Goal: Obtain resource: Download file/media

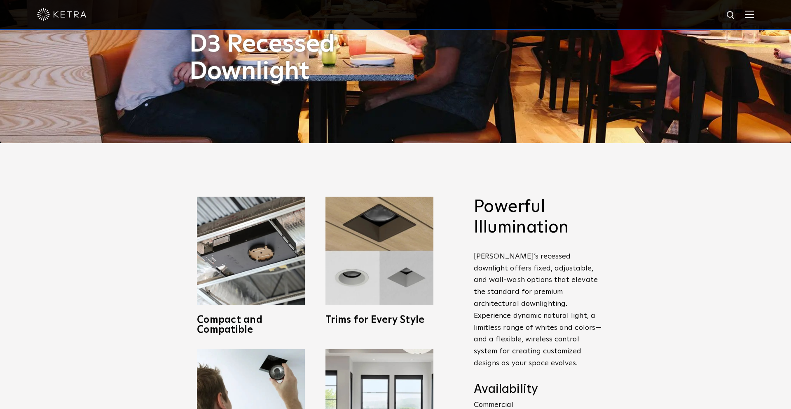
scroll to position [7, 0]
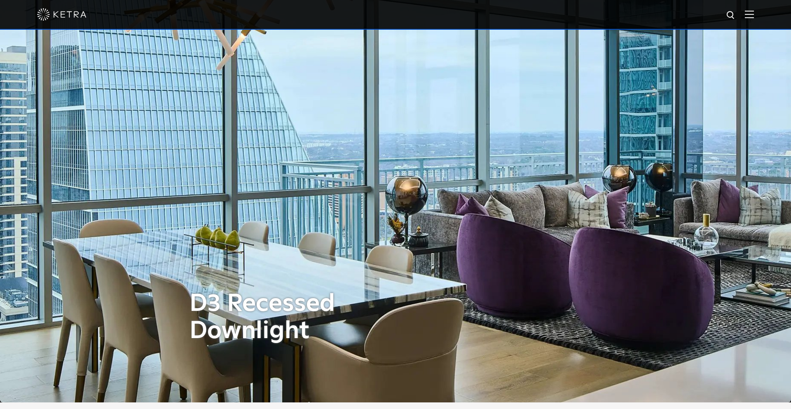
click at [397, 15] on div at bounding box center [395, 14] width 717 height 29
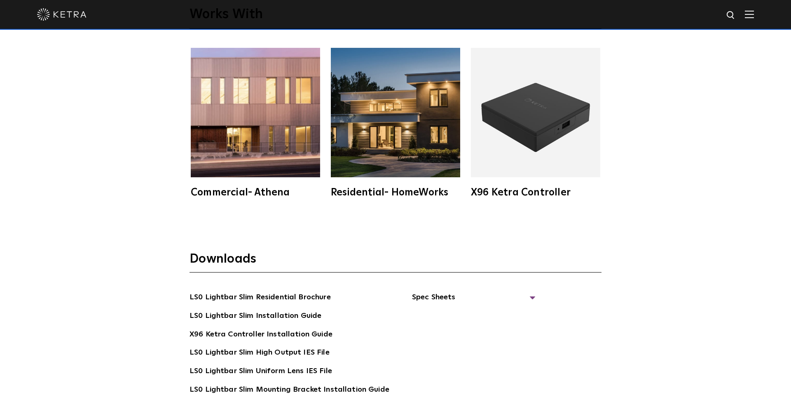
scroll to position [1607, 0]
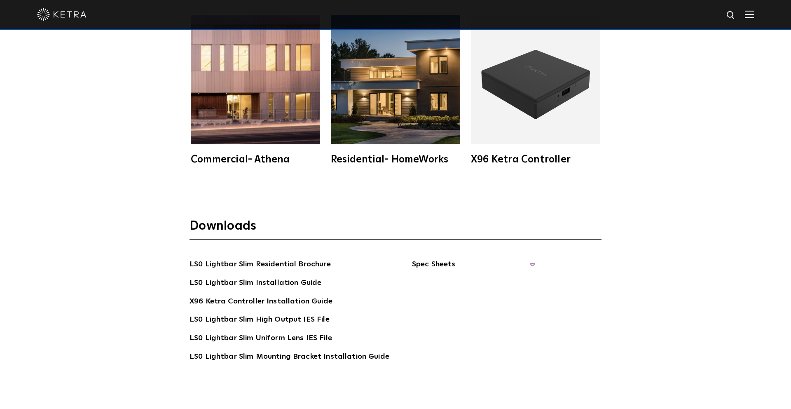
click at [527, 263] on span "Spec Sheets" at bounding box center [474, 267] width 124 height 18
click at [457, 281] on link "LS0 Lightbar Slim Spec Sheet" at bounding box center [475, 282] width 106 height 13
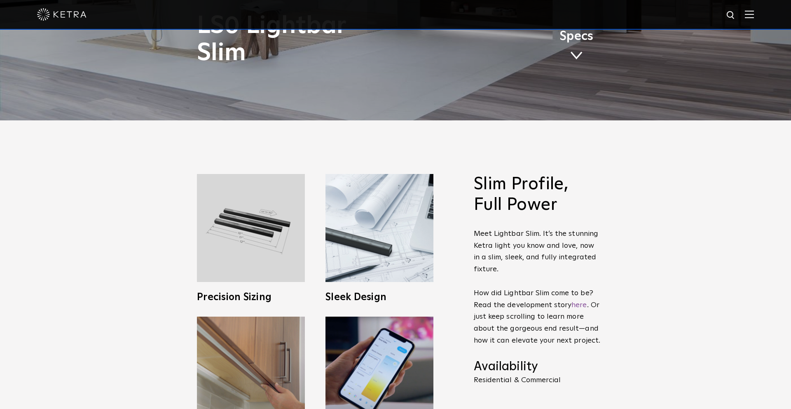
scroll to position [0, 0]
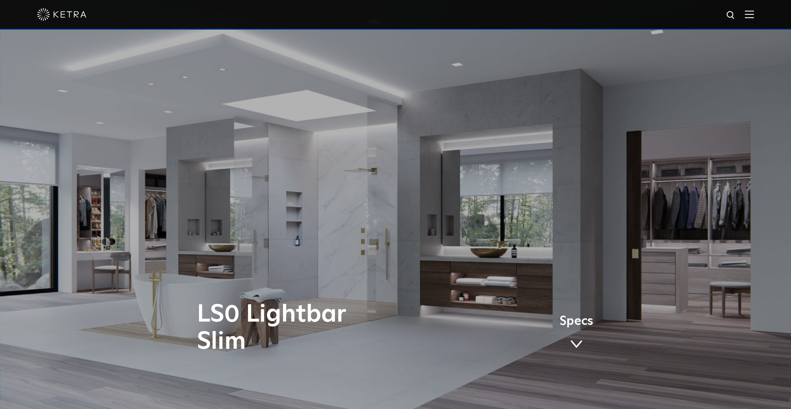
click at [579, 322] on span "Specs" at bounding box center [576, 321] width 34 height 12
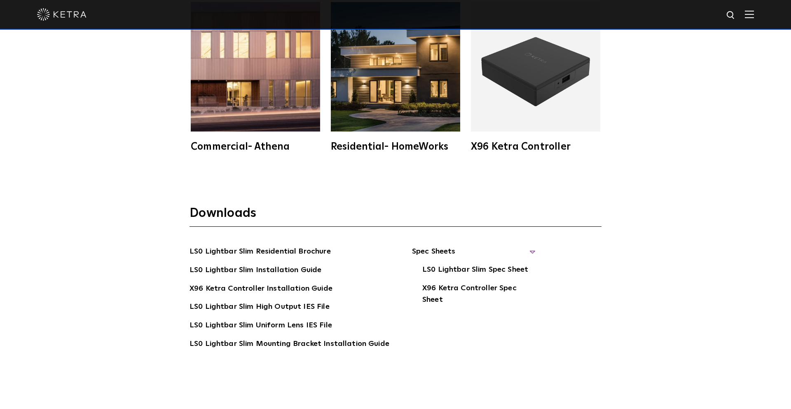
scroll to position [1798, 0]
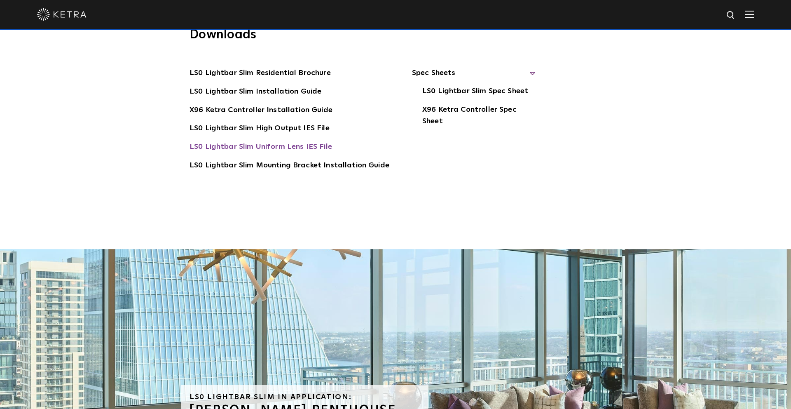
click at [273, 145] on link "LS0 Lightbar Slim Uniform Lens IES File" at bounding box center [260, 147] width 143 height 13
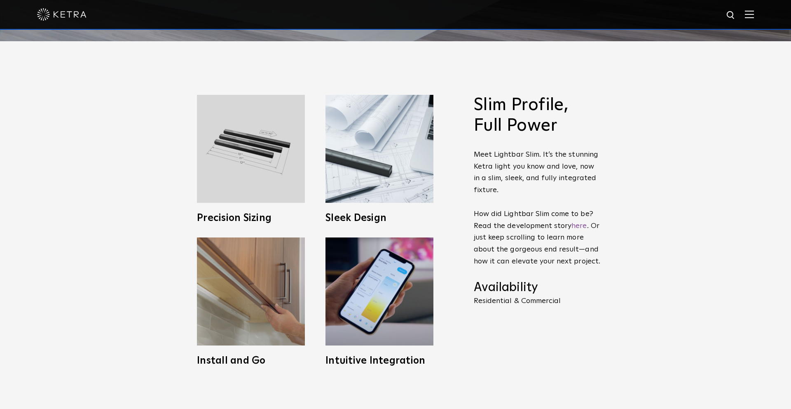
scroll to position [119, 0]
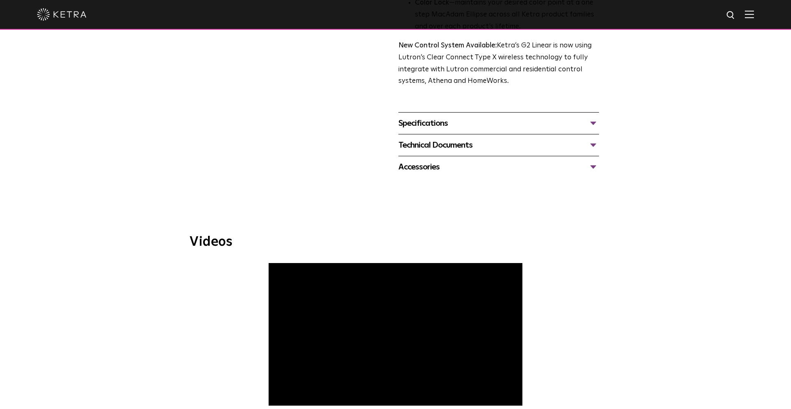
scroll to position [208, 0]
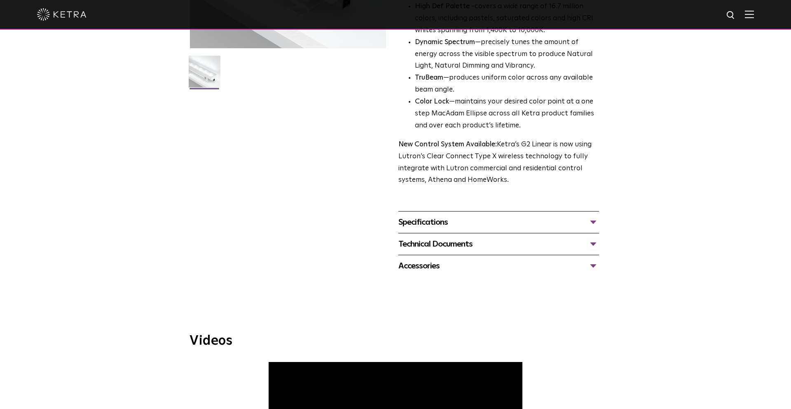
click at [469, 241] on div "Technical Documents" at bounding box center [498, 243] width 201 height 13
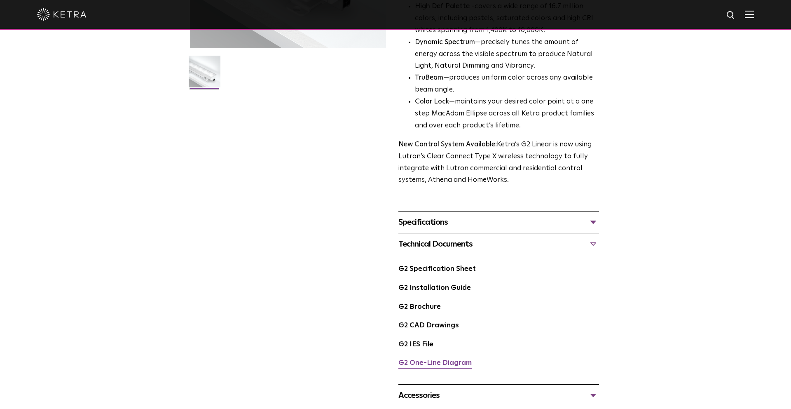
click at [457, 362] on link "G2 One-Line Diagram" at bounding box center [434, 362] width 73 height 7
click at [431, 305] on link "G2 Brochure" at bounding box center [419, 306] width 42 height 7
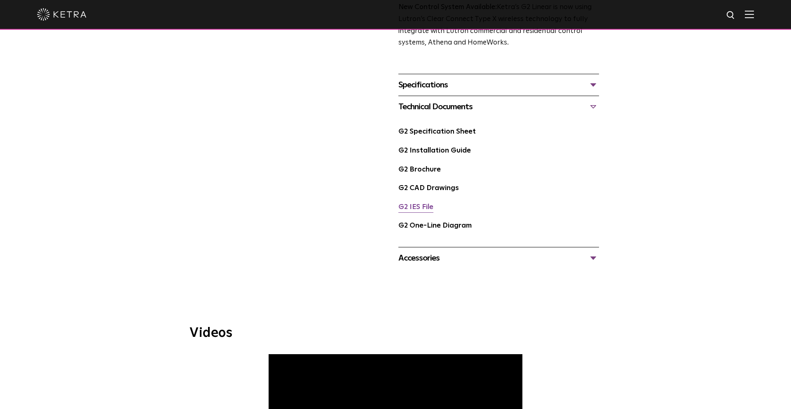
click at [425, 207] on link "G2 IES File" at bounding box center [415, 206] width 35 height 7
